Goal: Check status: Check status

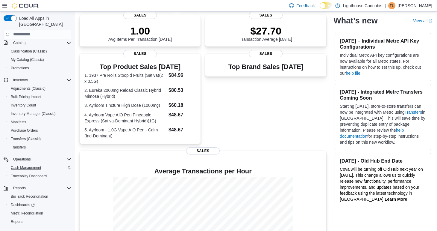
scroll to position [65, 0]
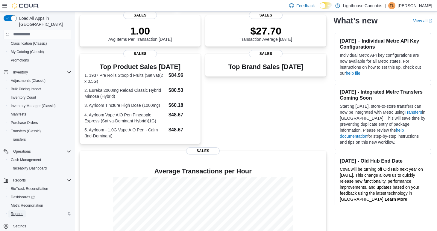
click at [23, 210] on span "Reports" at bounding box center [17, 213] width 13 height 7
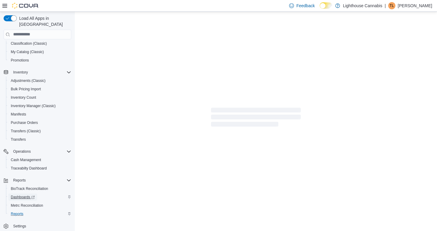
click at [30, 194] on span "Dashboards" at bounding box center [23, 196] width 24 height 5
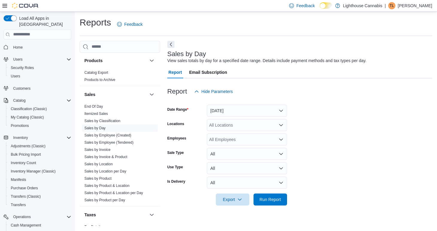
click at [25, 45] on span "Home" at bounding box center [41, 46] width 60 height 7
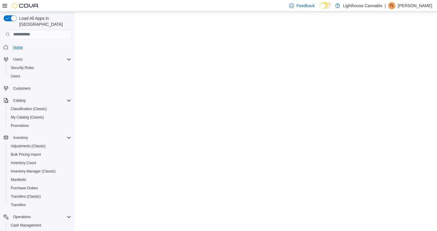
click at [25, 44] on link "Home" at bounding box center [18, 47] width 14 height 7
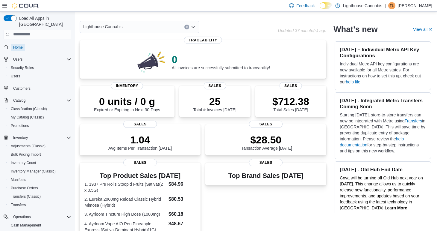
scroll to position [22, 0]
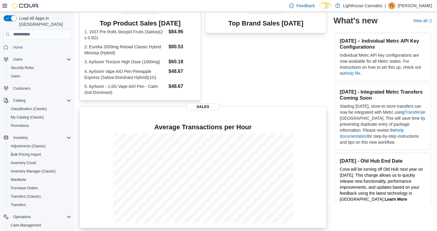
scroll to position [175, 0]
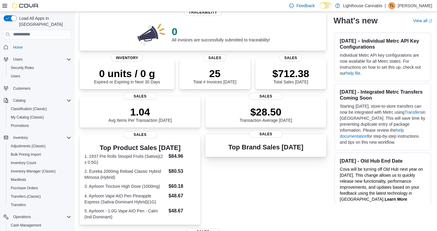
scroll to position [81, 0]
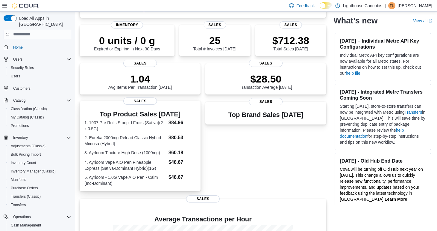
click at [177, 149] on dl "1. 1937 Pre Rolls Stoopid Fruits (Sativa)(2 x 0.5G) $84.96 2. Eureka 2000mg Rel…" at bounding box center [139, 152] width 111 height 67
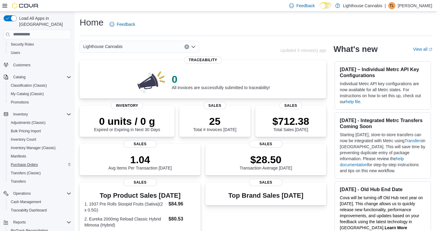
scroll to position [26, 0]
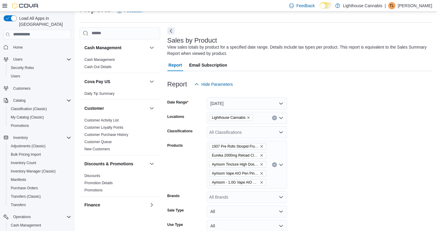
scroll to position [20, 0]
